Goal: Information Seeking & Learning: Learn about a topic

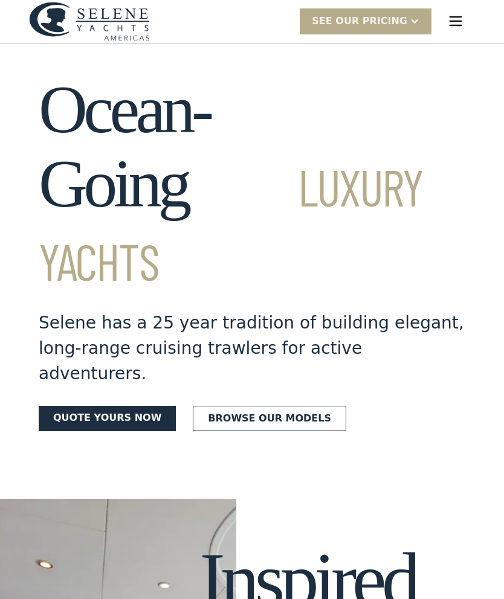
click at [454, 16] on img "menu" at bounding box center [455, 21] width 17 height 17
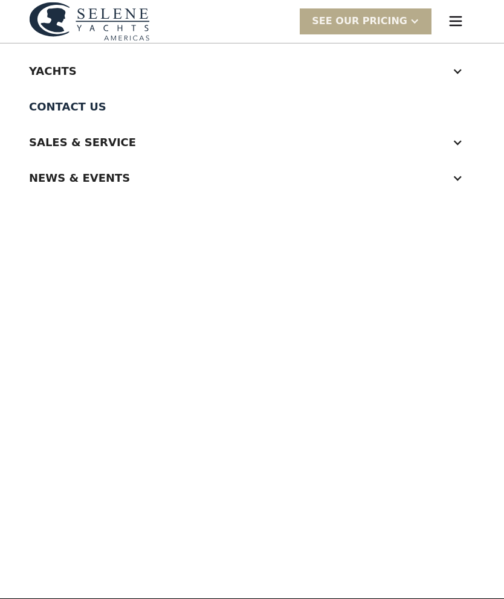
click at [460, 71] on div at bounding box center [457, 71] width 11 height 11
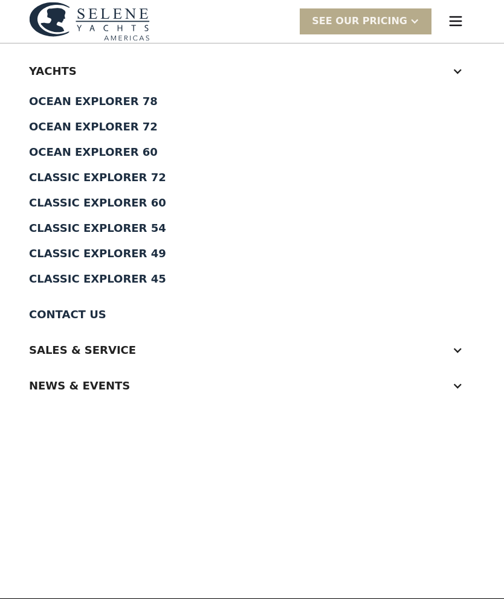
click at [460, 348] on div at bounding box center [457, 350] width 11 height 11
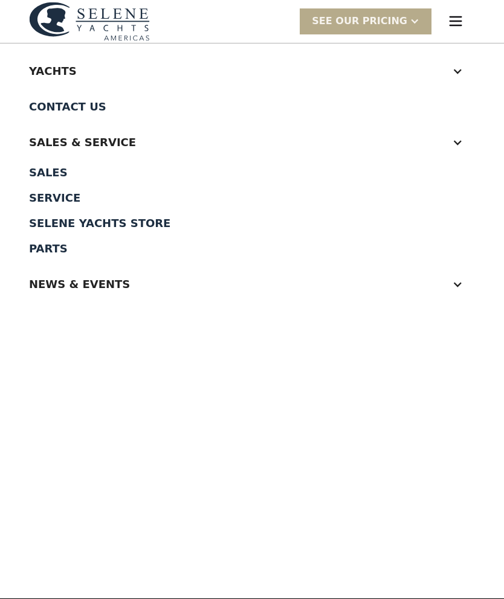
click at [57, 170] on div "Sales" at bounding box center [252, 172] width 446 height 11
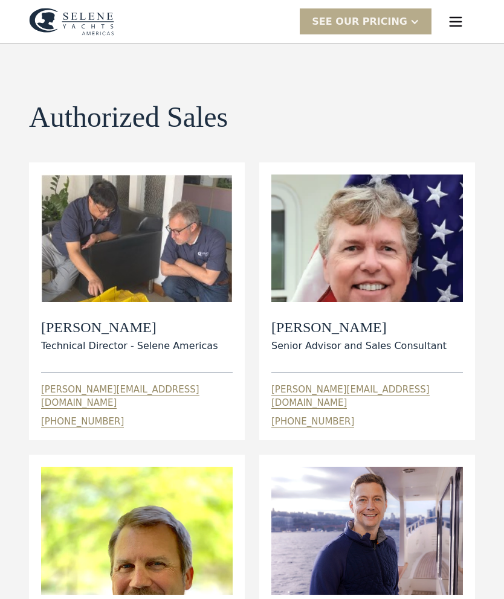
click at [454, 23] on img "menu" at bounding box center [455, 21] width 17 height 17
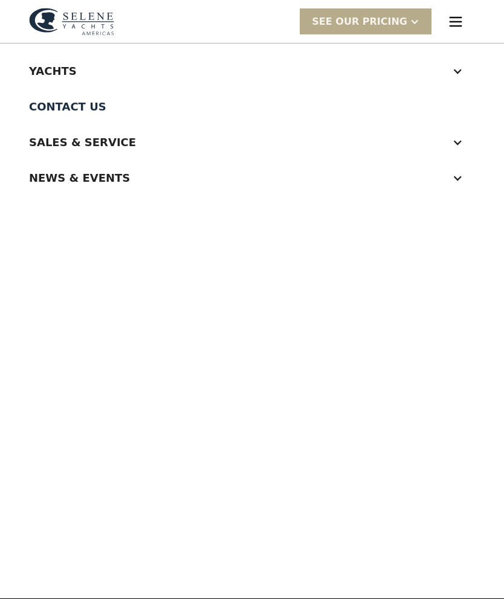
click at [460, 71] on div at bounding box center [457, 71] width 11 height 11
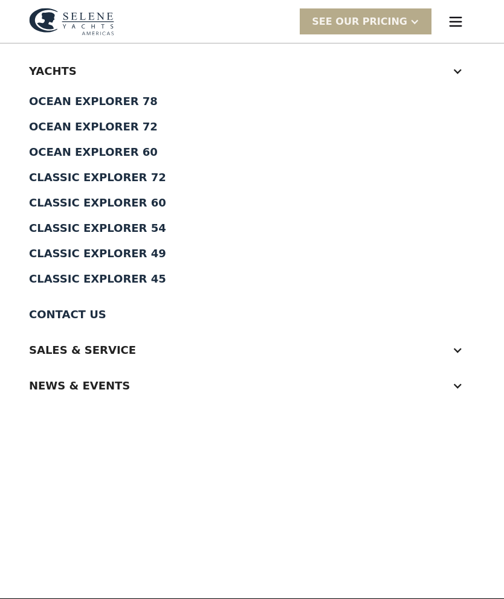
click at [150, 232] on div "Classic Explorer 54" at bounding box center [252, 228] width 446 height 11
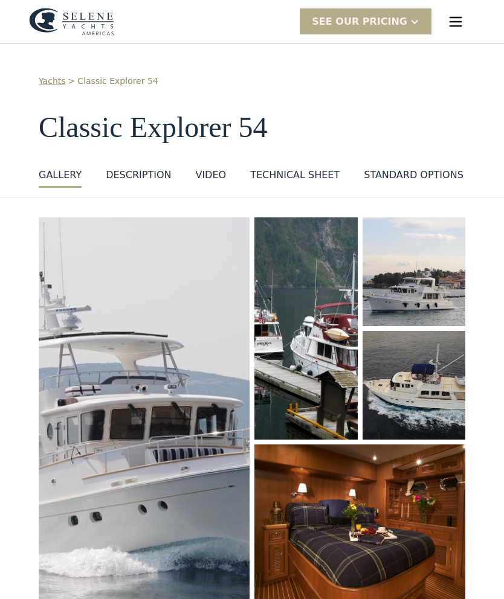
click at [150, 175] on div "DESCRIPTION" at bounding box center [138, 175] width 65 height 14
click at [214, 178] on div "VIDEO" at bounding box center [210, 175] width 31 height 14
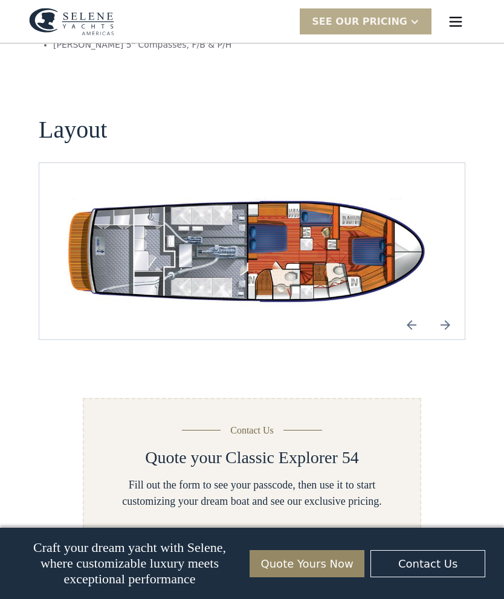
scroll to position [2115, 0]
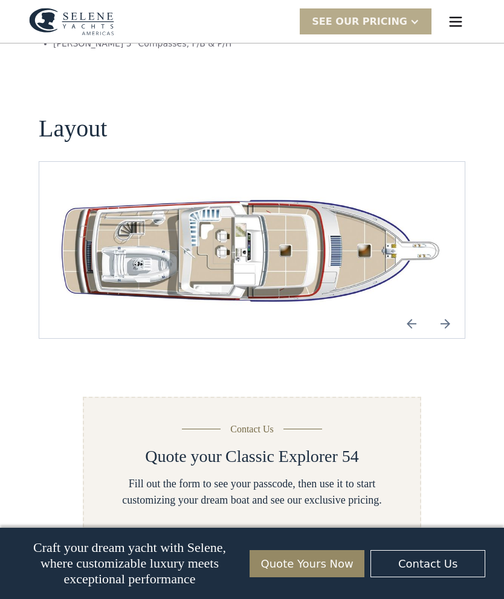
click at [446, 309] on img "Next slide" at bounding box center [445, 323] width 29 height 29
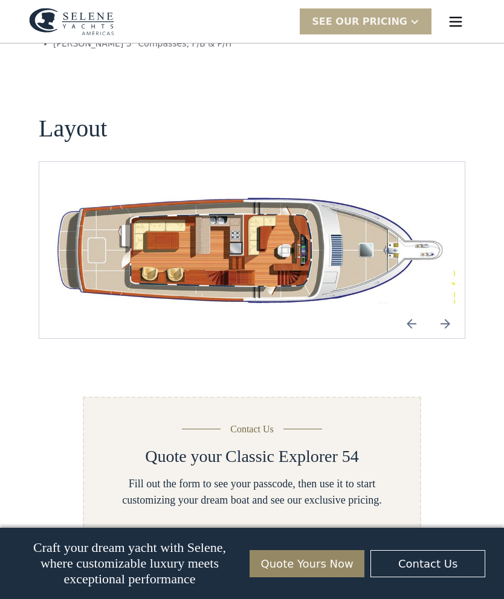
click at [458, 309] on img "Next slide" at bounding box center [445, 323] width 29 height 29
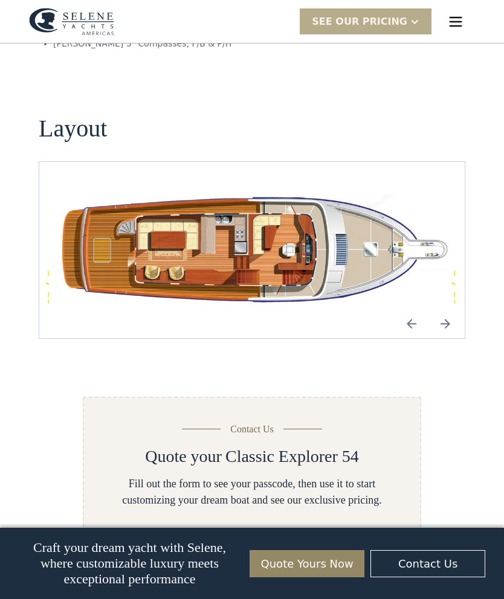
click at [457, 309] on img "Next slide" at bounding box center [445, 323] width 29 height 29
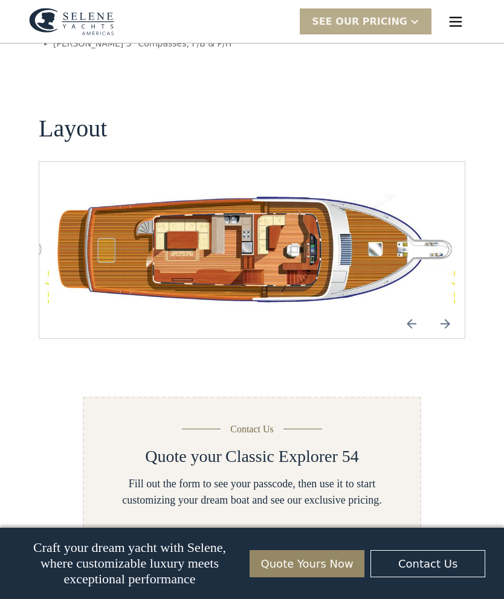
click at [455, 309] on img "Next slide" at bounding box center [445, 323] width 29 height 29
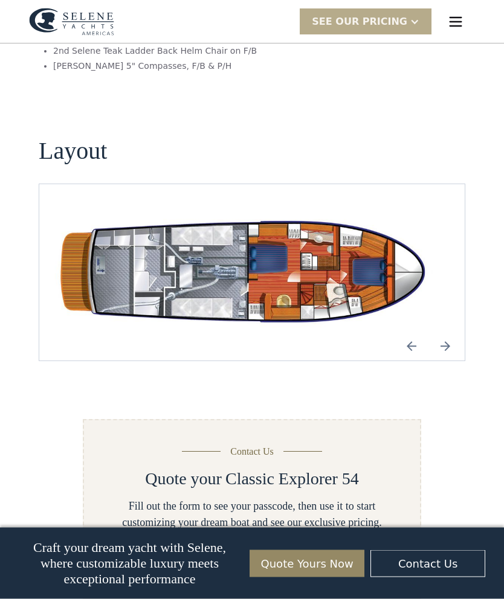
scroll to position [2093, 0]
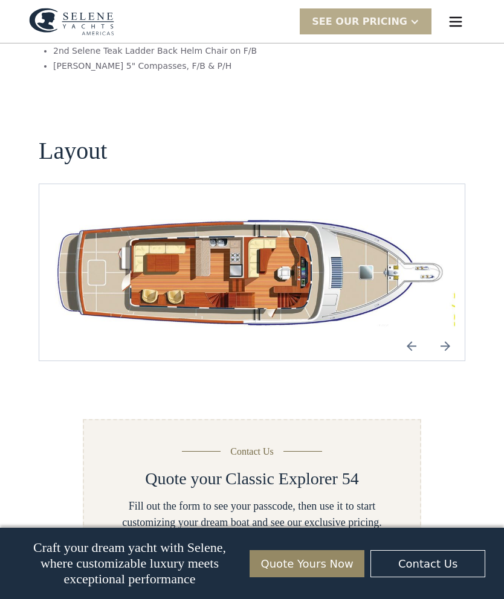
click at [414, 332] on img "Previous slide" at bounding box center [411, 346] width 29 height 29
click at [450, 332] on img "Next slide" at bounding box center [445, 346] width 29 height 29
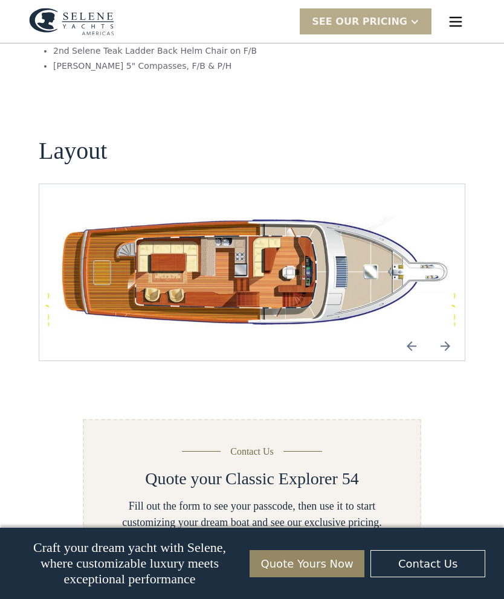
click at [450, 332] on img "Next slide" at bounding box center [445, 346] width 29 height 29
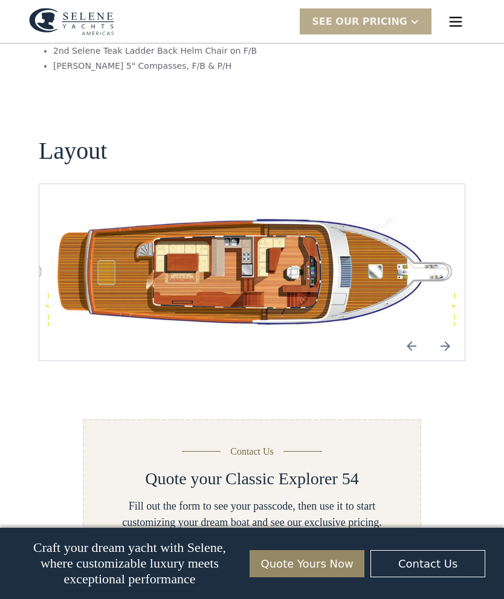
click at [451, 332] on img "Next slide" at bounding box center [445, 346] width 29 height 29
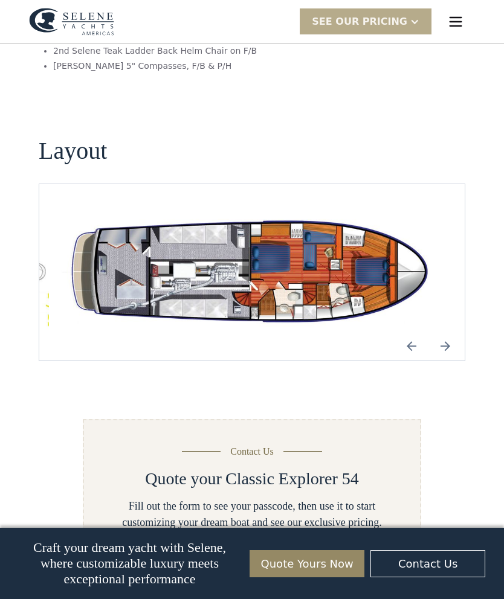
click at [328, 245] on img "open lightbox" at bounding box center [252, 272] width 406 height 118
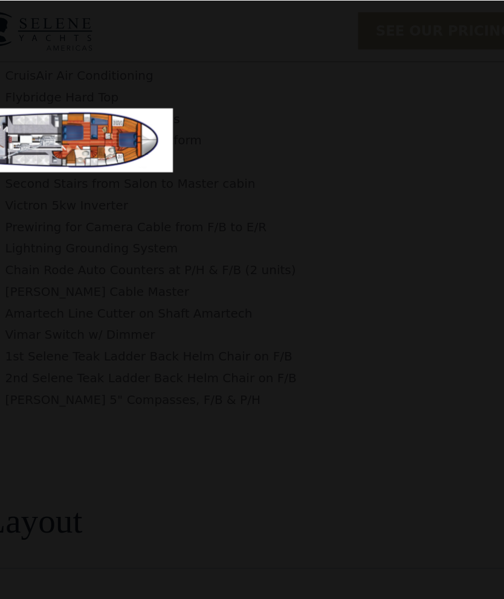
scroll to position [1878, 0]
click at [283, 126] on div at bounding box center [252, 97] width 504 height 187
click at [113, 109] on img at bounding box center [92, 97] width 153 height 45
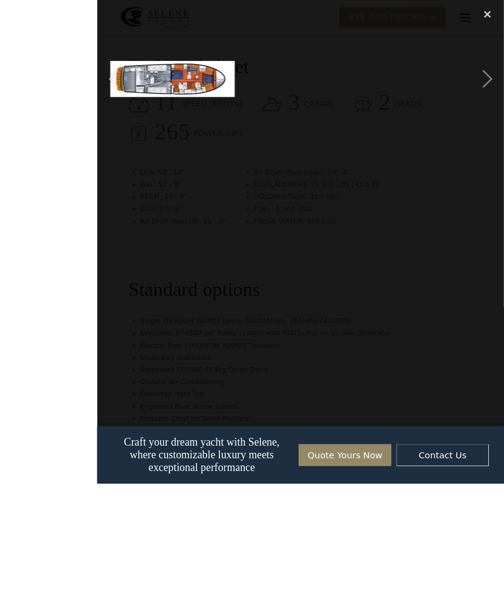
scroll to position [1609, 0]
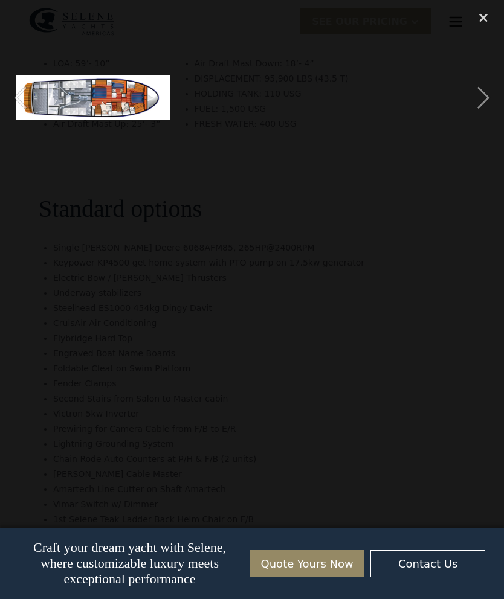
click at [482, 20] on div "close lightbox" at bounding box center [483, 17] width 41 height 27
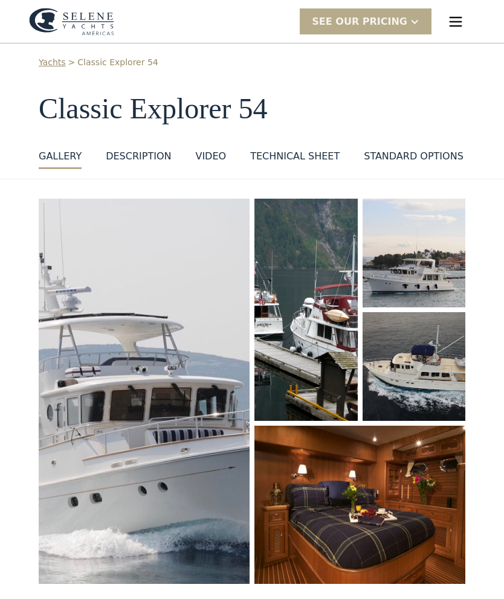
scroll to position [0, 0]
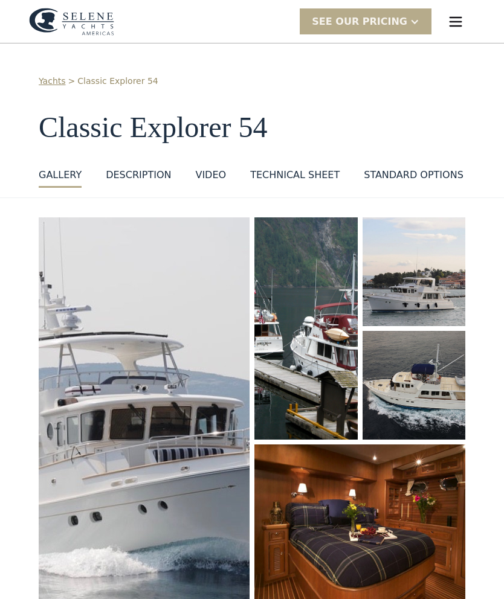
click at [429, 175] on div "standard options" at bounding box center [414, 175] width 100 height 14
click at [94, 24] on img "home" at bounding box center [71, 22] width 85 height 28
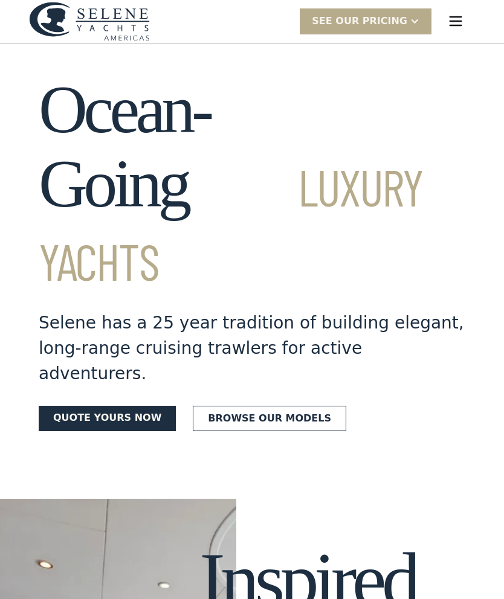
click at [456, 20] on img "menu" at bounding box center [455, 21] width 17 height 17
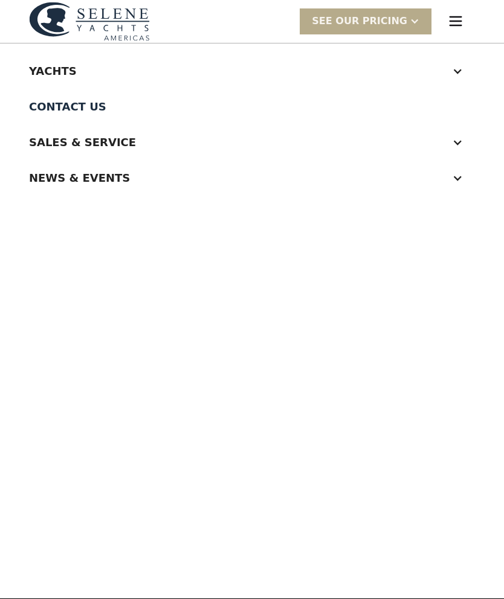
click at [416, 24] on div at bounding box center [414, 21] width 10 height 10
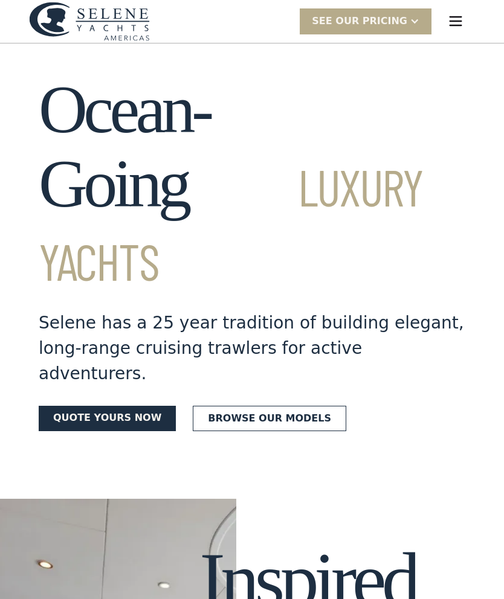
click at [459, 24] on img "menu" at bounding box center [455, 21] width 17 height 17
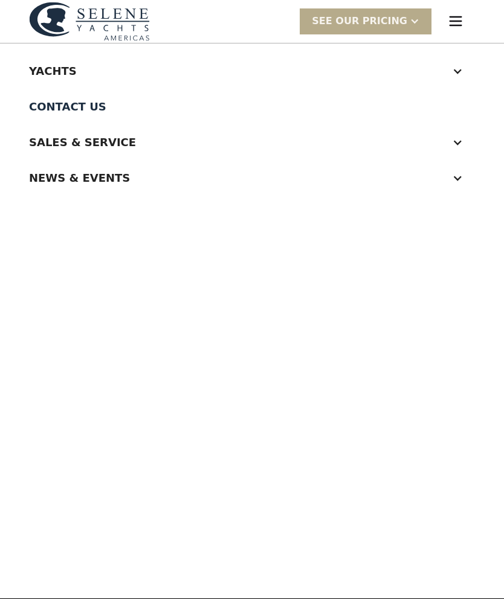
click at [463, 137] on div "Sales & Service" at bounding box center [252, 142] width 446 height 36
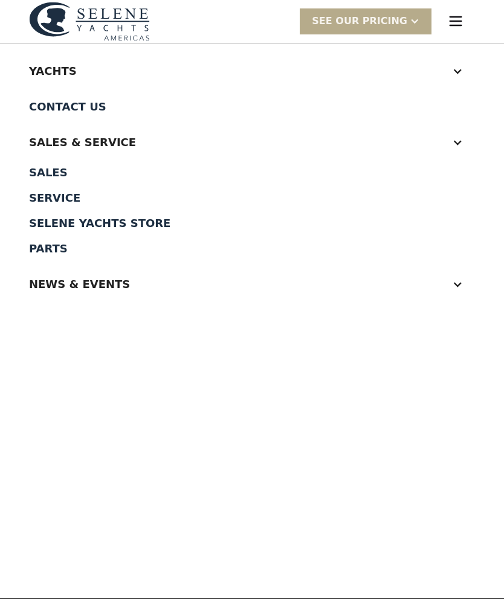
click at [137, 229] on div "Selene Yachts Store" at bounding box center [252, 223] width 446 height 11
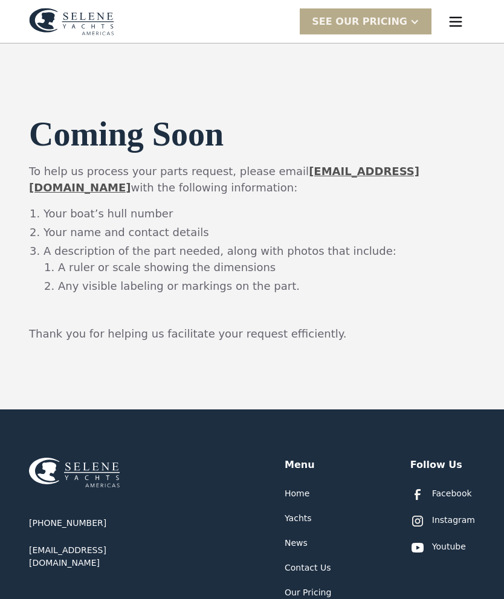
click at [462, 19] on img "menu" at bounding box center [455, 21] width 17 height 17
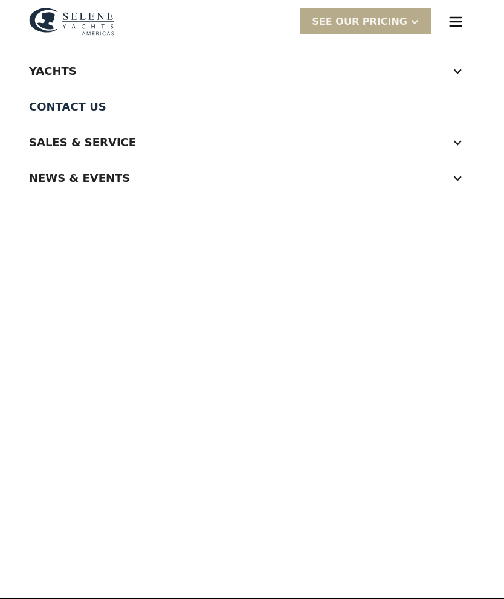
click at [463, 140] on div "Sales & Service" at bounding box center [252, 142] width 446 height 36
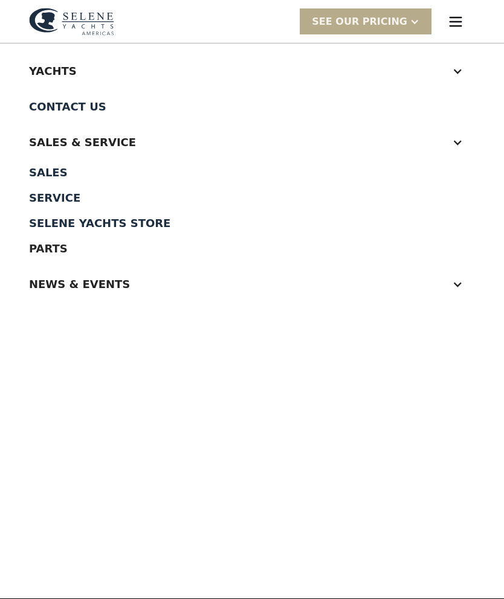
click at [463, 143] on div "Sales & Service" at bounding box center [252, 142] width 446 height 36
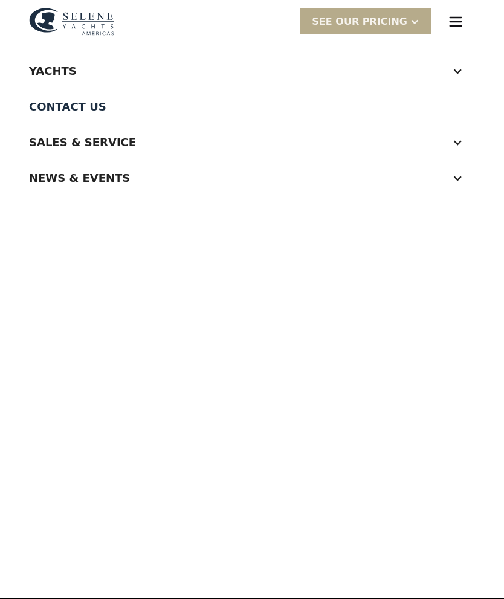
click at [464, 174] on div "News & EVENTS" at bounding box center [252, 178] width 446 height 36
click at [51, 213] on div "News" at bounding box center [252, 208] width 446 height 11
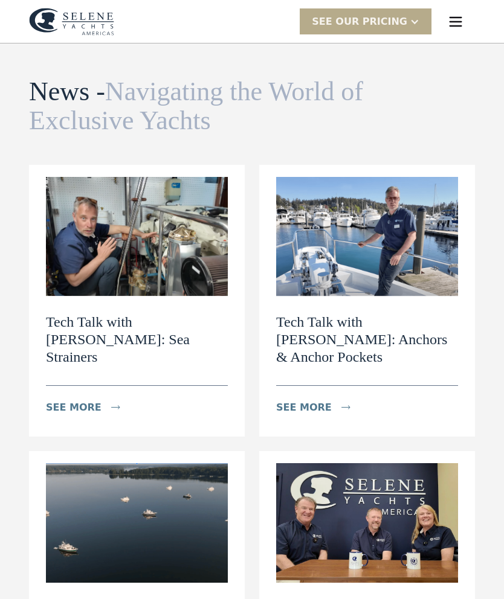
click at [160, 271] on img at bounding box center [137, 237] width 182 height 120
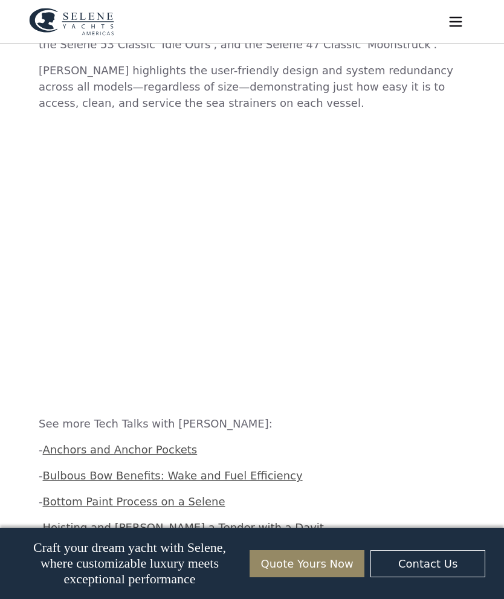
scroll to position [755, 0]
click at [189, 444] on link "Anchors and Anchor Pockets" at bounding box center [120, 450] width 155 height 13
